Goal: Task Accomplishment & Management: Use online tool/utility

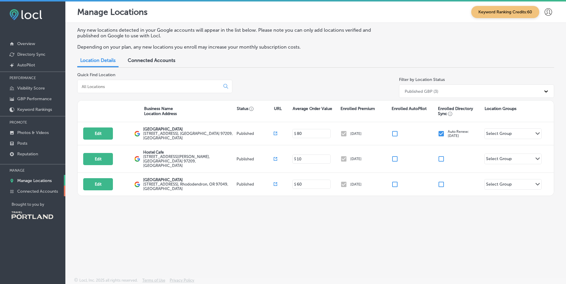
click at [41, 192] on p "Connected Accounts" at bounding box center [37, 191] width 41 height 5
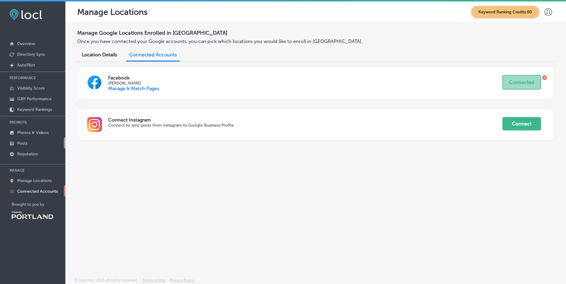
click at [26, 144] on p "Posts" at bounding box center [22, 143] width 10 height 5
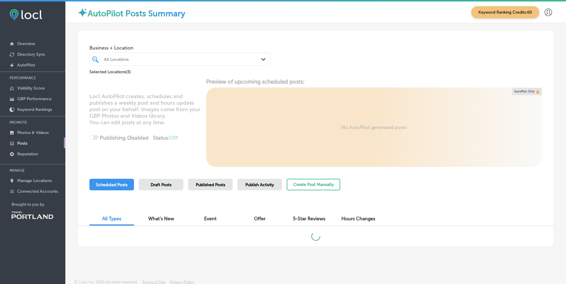
click at [156, 183] on span "Draft Posts" at bounding box center [161, 185] width 21 height 5
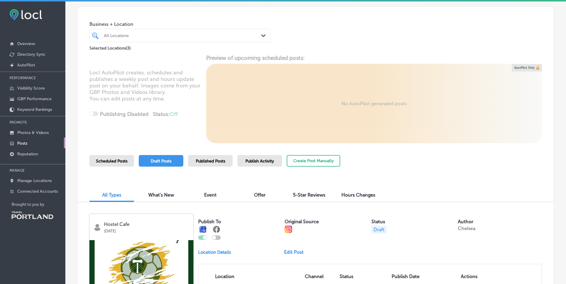
scroll to position [31, 0]
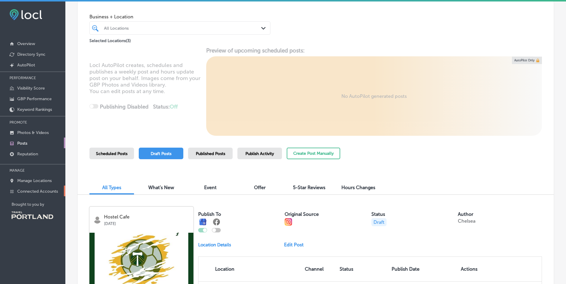
click at [44, 192] on p "Connected Accounts" at bounding box center [37, 191] width 41 height 5
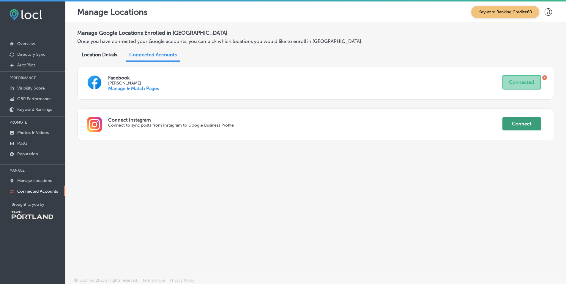
click at [529, 121] on button "Connect" at bounding box center [521, 123] width 39 height 13
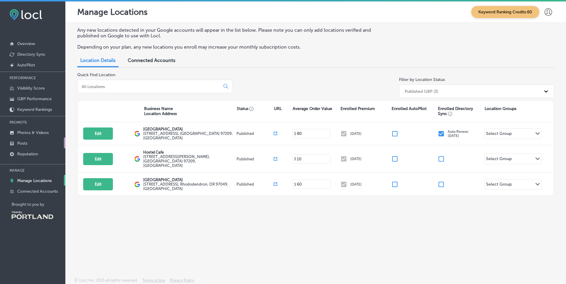
click at [27, 143] on p "Posts" at bounding box center [22, 143] width 10 height 5
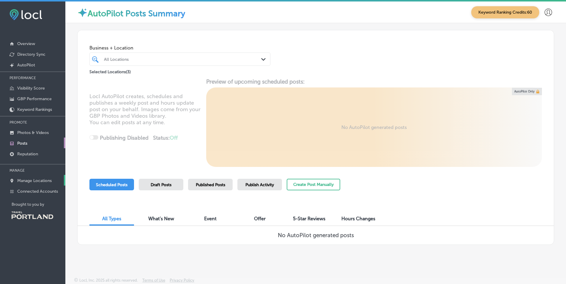
click at [40, 178] on p "Manage Locations" at bounding box center [34, 180] width 34 height 5
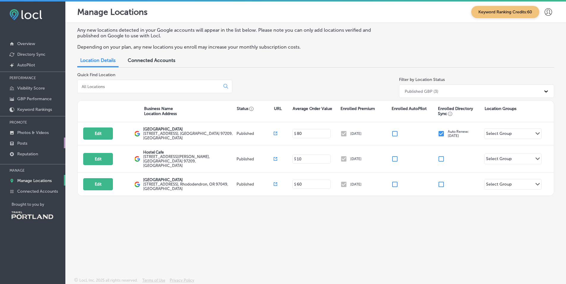
click at [29, 141] on link "Posts" at bounding box center [32, 143] width 65 height 11
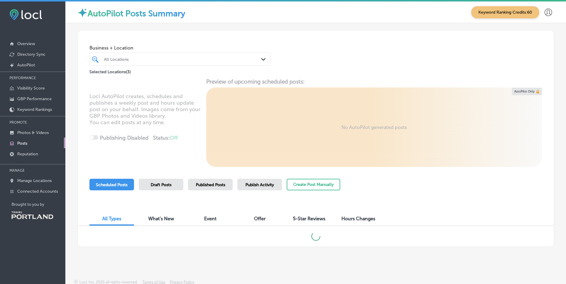
click at [159, 187] on span "Draft Posts" at bounding box center [161, 185] width 21 height 5
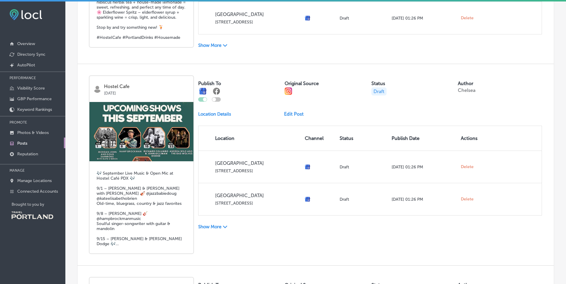
scroll to position [341, 0]
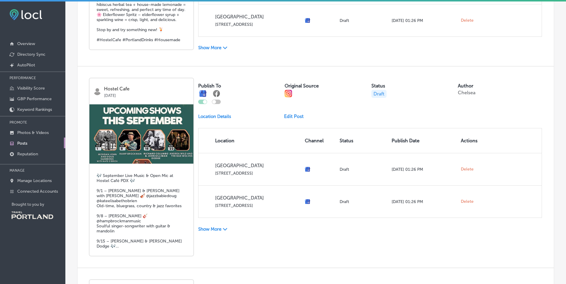
click at [291, 118] on link "Edit Post" at bounding box center [296, 117] width 24 height 6
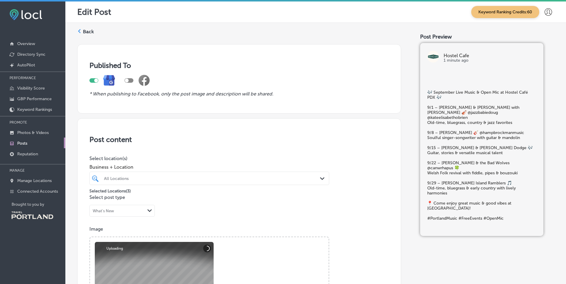
click at [127, 181] on div at bounding box center [198, 179] width 190 height 8
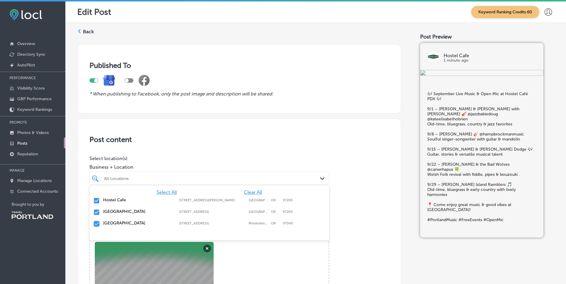
click at [96, 225] on input "checkbox" at bounding box center [96, 224] width 7 height 7
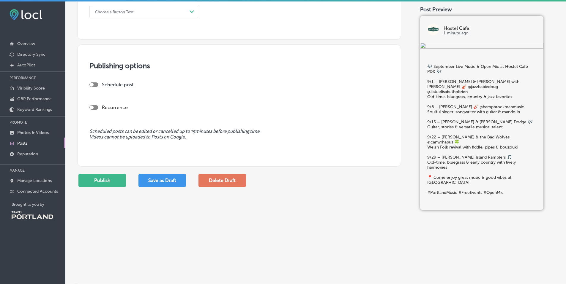
scroll to position [503, 0]
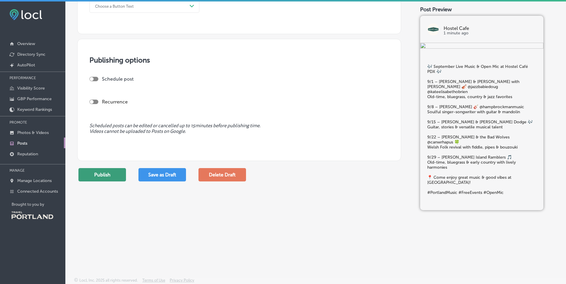
click at [112, 178] on button "Publish" at bounding box center [102, 174] width 48 height 13
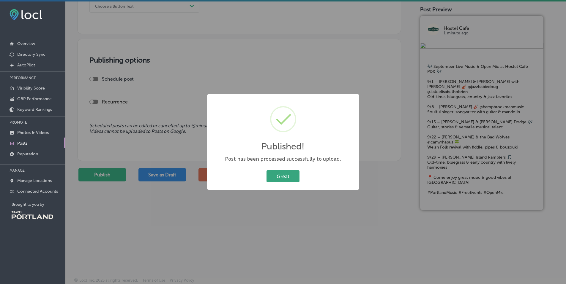
click at [285, 180] on button "Great" at bounding box center [282, 176] width 33 height 12
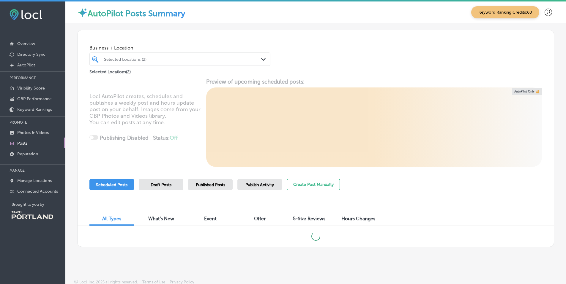
click at [154, 190] on div "Draft Posts" at bounding box center [161, 185] width 45 height 12
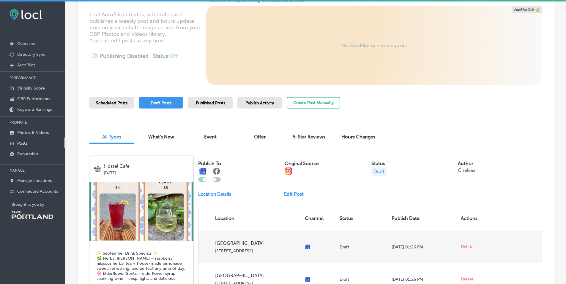
scroll to position [190, 0]
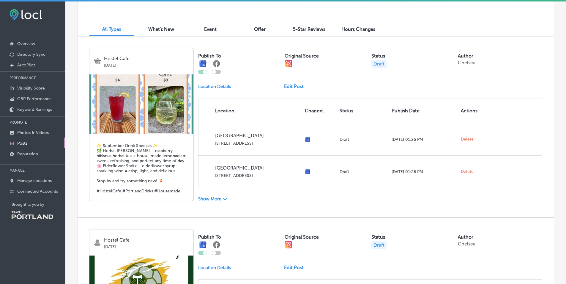
click at [293, 87] on link "Edit Post" at bounding box center [296, 87] width 24 height 6
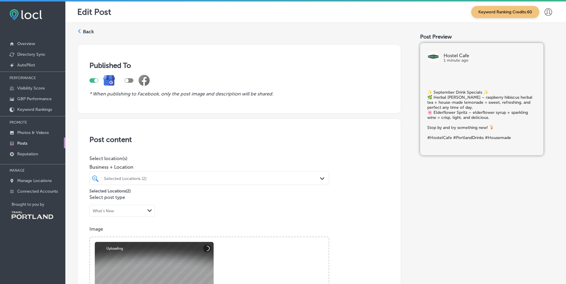
click at [171, 175] on div at bounding box center [198, 179] width 190 height 8
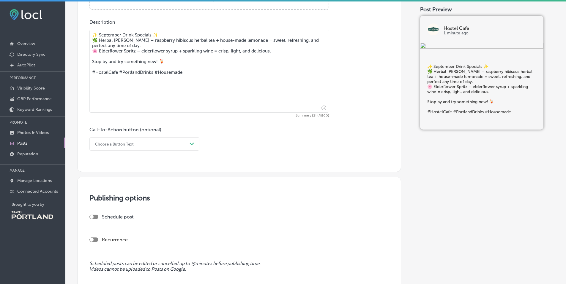
scroll to position [460, 0]
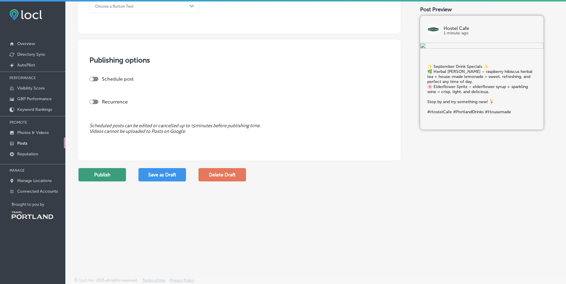
click at [109, 176] on button "Publish" at bounding box center [102, 174] width 48 height 13
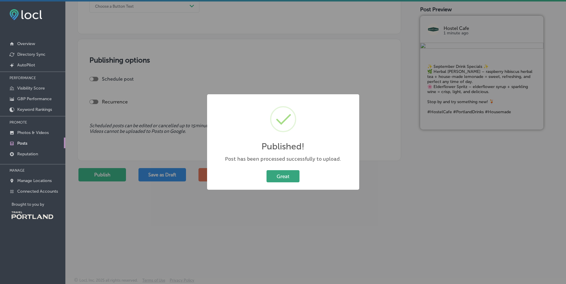
click at [276, 178] on button "Great" at bounding box center [282, 176] width 33 height 12
